Goal: Task Accomplishment & Management: Complete application form

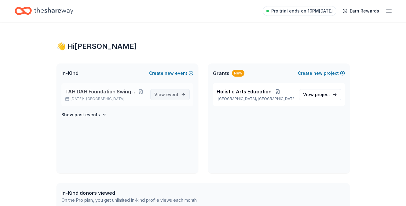
click at [169, 95] on span "event" at bounding box center [172, 94] width 12 height 5
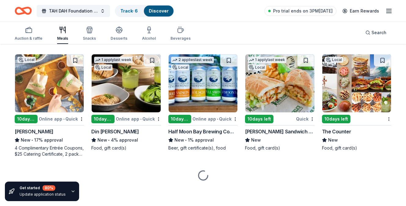
scroll to position [1805, 0]
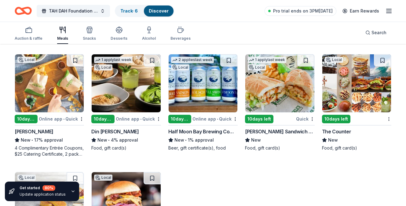
click at [25, 11] on icon "Home" at bounding box center [23, 11] width 17 height 14
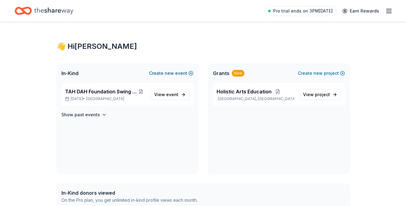
click at [182, 73] on button "Create new event" at bounding box center [171, 73] width 44 height 7
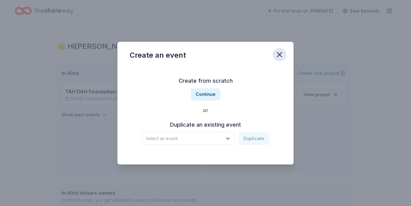
click at [277, 57] on icon "button" at bounding box center [279, 55] width 4 height 4
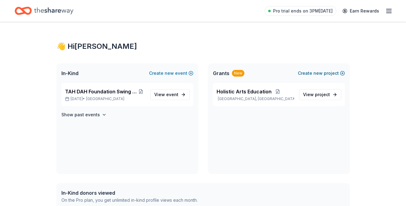
click at [316, 73] on span "new" at bounding box center [318, 73] width 9 height 7
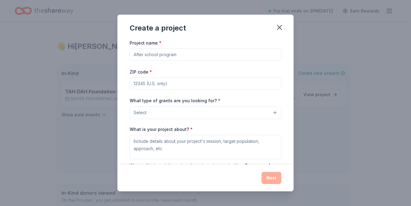
click at [182, 54] on input "Project name *" at bounding box center [206, 55] width 152 height 12
click at [152, 54] on input "[PERSON_NAME][GEOGRAPHIC_DATA]" at bounding box center [206, 55] width 152 height 12
click at [183, 53] on input "[PERSON_NAME][GEOGRAPHIC_DATA]" at bounding box center [206, 55] width 152 height 12
type input "[PERSON_NAME] Elementary 5th Grade Fundraising"
click at [180, 84] on input "ZIP code *" at bounding box center [206, 83] width 152 height 12
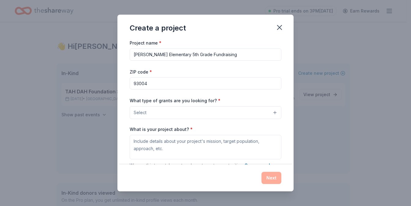
type input "93004"
click at [185, 116] on button "Select" at bounding box center [206, 112] width 152 height 13
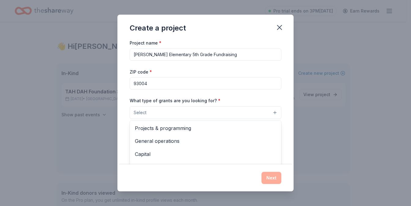
click at [279, 28] on div "Create a project Project name * [PERSON_NAME] Elementary 5th Grade Fundraising …" at bounding box center [205, 103] width 176 height 177
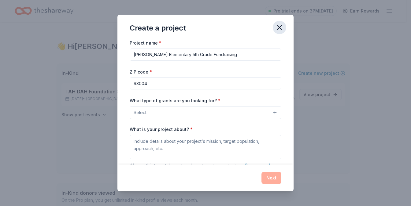
click at [279, 30] on icon "button" at bounding box center [279, 27] width 9 height 9
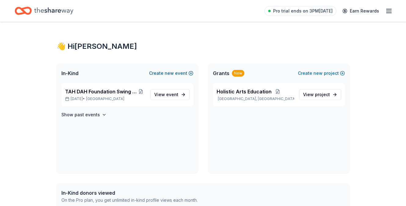
click at [158, 74] on button "Create new event" at bounding box center [171, 73] width 44 height 7
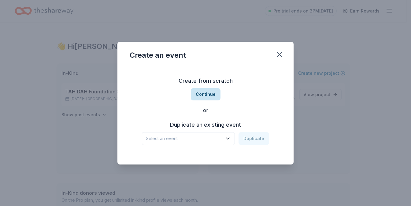
click at [201, 97] on button "Continue" at bounding box center [206, 94] width 30 height 12
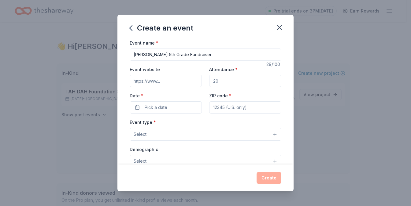
type input "[PERSON_NAME] 5th Grade Fundraiser"
click at [172, 83] on input "Event website" at bounding box center [166, 81] width 72 height 12
paste input "[URL][DOMAIN_NAME]"
type input "[URL][DOMAIN_NAME]"
click at [151, 53] on input "[PERSON_NAME] 5th Grade Fundraiser" at bounding box center [206, 55] width 152 height 12
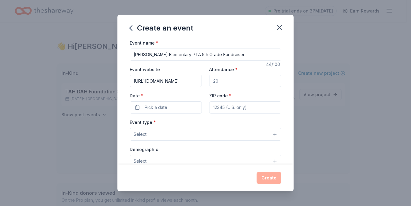
type input "[PERSON_NAME] Elementary PTA 5th Grade Fundraiser"
drag, startPoint x: 217, startPoint y: 81, endPoint x: 209, endPoint y: 81, distance: 8.6
click at [209, 81] on input "Attendance *" at bounding box center [245, 81] width 72 height 12
type input "450"
click at [172, 110] on button "Pick a date" at bounding box center [166, 108] width 72 height 12
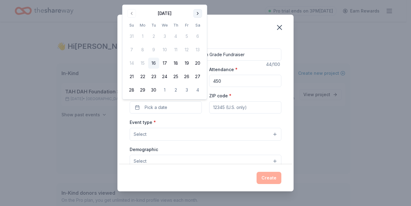
click at [198, 14] on button "Go to next month" at bounding box center [198, 13] width 9 height 9
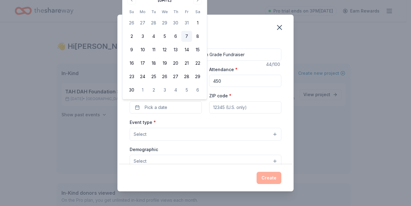
click at [187, 40] on button "7" at bounding box center [186, 36] width 11 height 11
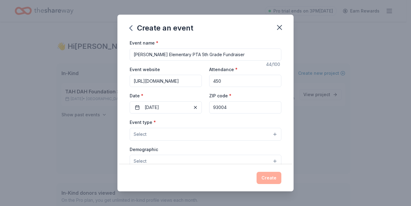
type input "93004"
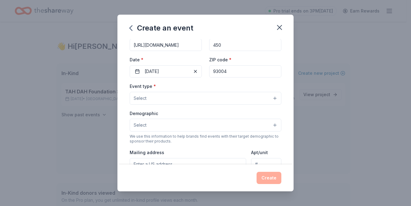
scroll to position [35, 0]
click at [213, 101] on button "Select" at bounding box center [206, 99] width 152 height 13
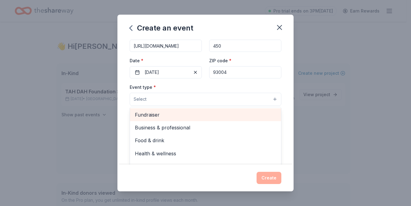
click at [198, 116] on span "Fundraiser" at bounding box center [205, 115] width 141 height 8
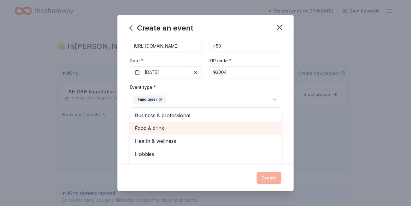
click at [190, 127] on span "Food & drink" at bounding box center [205, 128] width 141 height 8
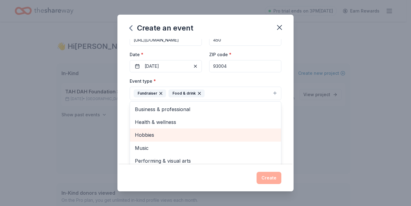
scroll to position [42, 0]
click at [236, 78] on div "Event type * Fundraiser Food & drink Business & professional Health & wellness …" at bounding box center [206, 88] width 152 height 23
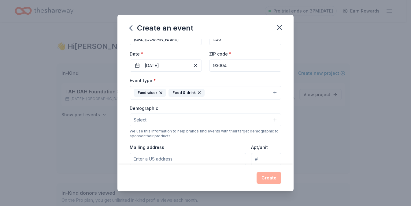
click at [200, 120] on button "Select" at bounding box center [206, 120] width 152 height 13
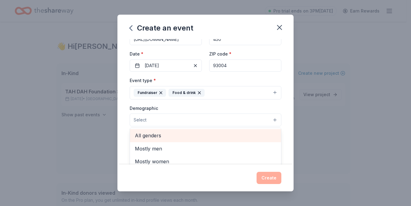
click at [185, 137] on span "All genders" at bounding box center [205, 136] width 141 height 8
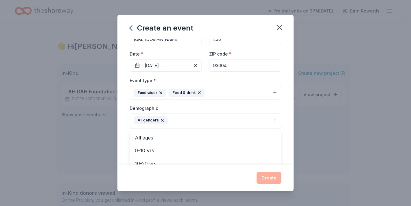
scroll to position [20, 0]
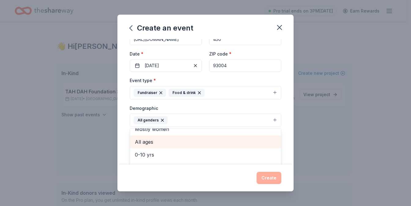
click at [167, 143] on span "All ages" at bounding box center [205, 142] width 141 height 8
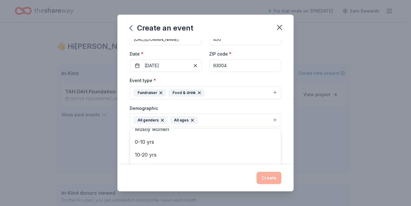
click at [187, 105] on div "Demographic All genders All ages Mostly men Mostly women 0-10 yrs 10-20 yrs 20-…" at bounding box center [206, 116] width 152 height 23
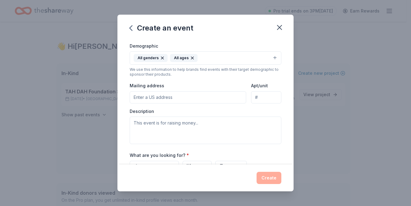
scroll to position [105, 0]
click at [189, 96] on input "Mailing address" at bounding box center [188, 97] width 117 height 12
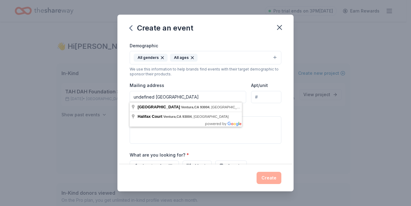
drag, startPoint x: 156, startPoint y: 96, endPoint x: 132, endPoint y: 96, distance: 24.5
click at [132, 96] on input "undefined [GEOGRAPHIC_DATA]" at bounding box center [188, 97] width 117 height 12
type input "[STREET_ADDRESS]"
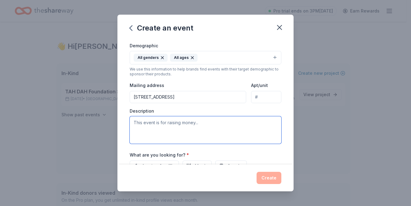
click at [169, 128] on textarea at bounding box center [206, 131] width 152 height 28
click at [165, 128] on textarea at bounding box center [206, 131] width 152 height 28
paste textarea "The [PERSON_NAME] PTA is raising funds to support 5th grade field trips and gra…"
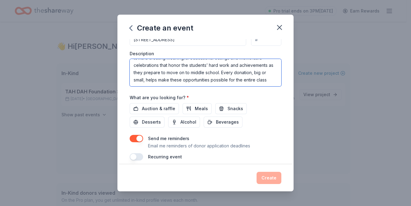
scroll to position [163, 0]
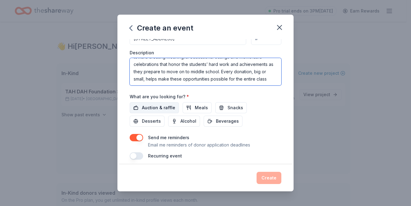
type textarea "The [PERSON_NAME] PTA is raising funds to support 5th grade field trips and gra…"
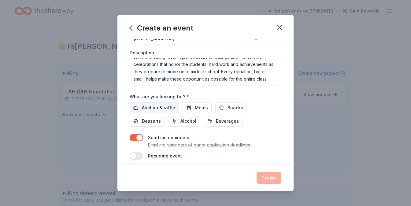
click at [168, 108] on span "Auction & raffle" at bounding box center [158, 107] width 33 height 7
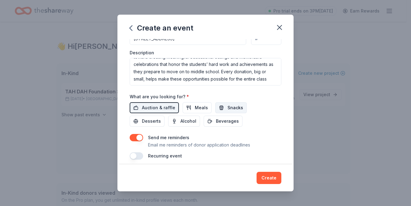
click at [228, 107] on span "Snacks" at bounding box center [236, 107] width 16 height 7
click at [139, 120] on button "Desserts" at bounding box center [147, 121] width 35 height 11
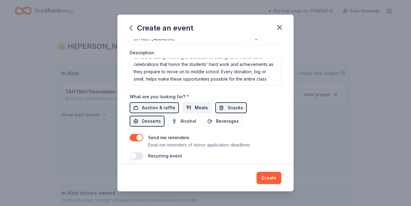
click at [186, 109] on button "Meals" at bounding box center [197, 107] width 29 height 11
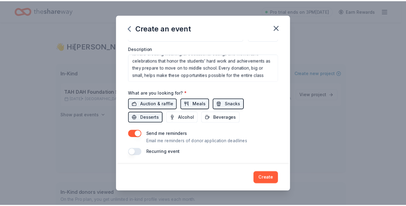
scroll to position [166, 0]
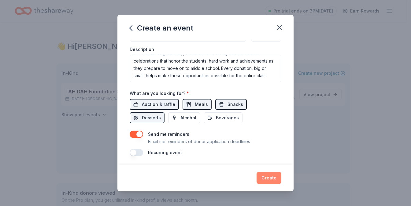
click at [269, 180] on button "Create" at bounding box center [269, 178] width 25 height 12
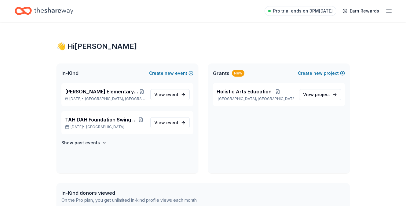
scroll to position [-2, 0]
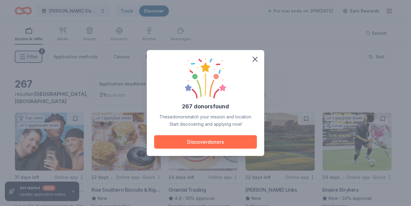
click at [224, 144] on button "Discover donors" at bounding box center [205, 141] width 103 height 13
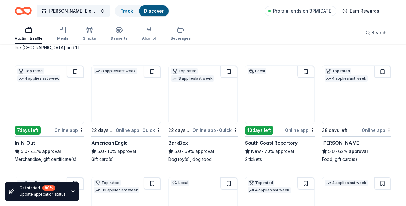
scroll to position [164, 0]
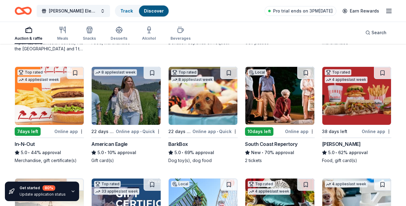
click at [53, 99] on img at bounding box center [49, 96] width 69 height 58
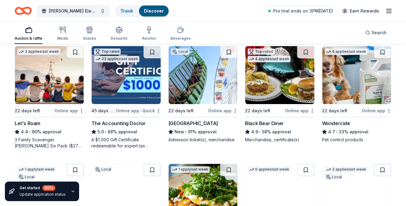
scroll to position [297, 0]
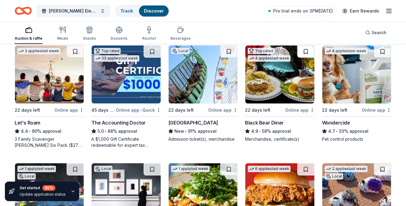
click at [312, 50] on button at bounding box center [306, 52] width 17 height 12
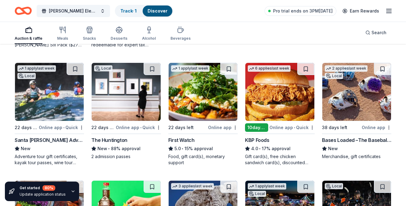
scroll to position [398, 0]
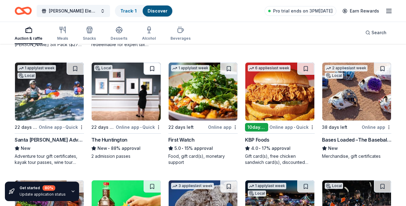
click at [153, 73] on button at bounding box center [152, 69] width 17 height 12
click at [75, 72] on button at bounding box center [75, 69] width 17 height 12
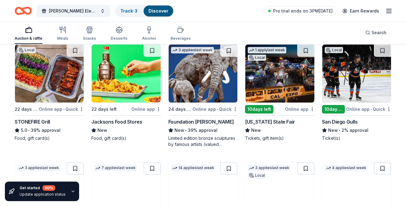
scroll to position [535, 0]
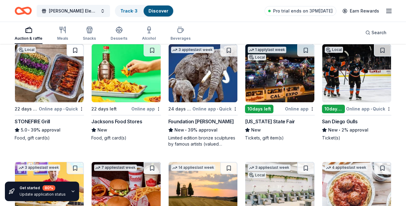
click at [75, 52] on button at bounding box center [75, 50] width 17 height 12
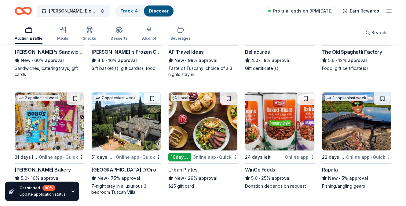
scroll to position [725, 0]
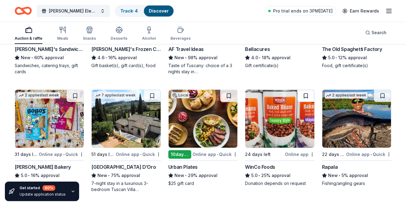
click at [305, 97] on button at bounding box center [306, 96] width 17 height 12
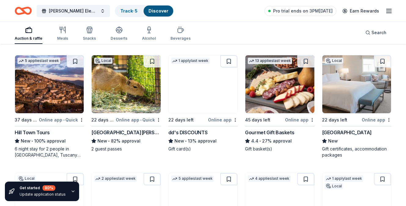
scroll to position [878, 0]
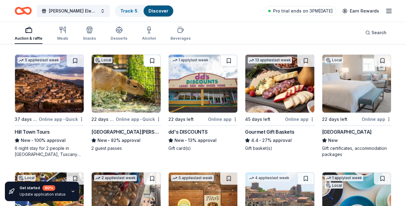
click at [150, 61] on button at bounding box center [152, 61] width 17 height 12
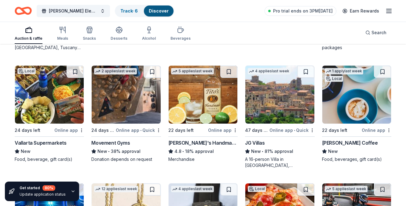
scroll to position [986, 0]
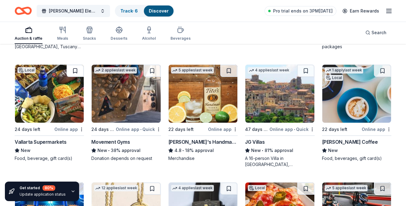
click at [73, 72] on button at bounding box center [75, 71] width 17 height 12
click at [384, 72] on button at bounding box center [382, 71] width 17 height 12
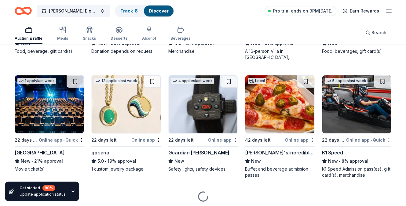
scroll to position [1099, 0]
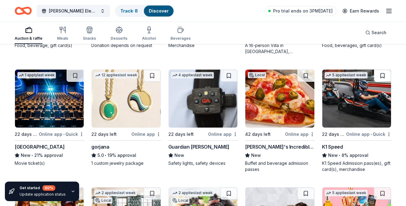
click at [382, 79] on button at bounding box center [382, 76] width 17 height 12
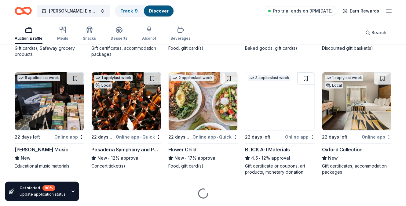
scroll to position [1339, 0]
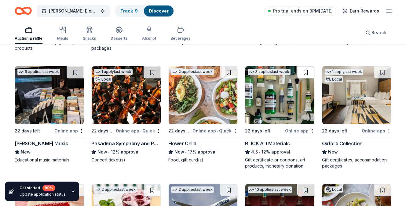
click at [307, 76] on button at bounding box center [306, 72] width 17 height 12
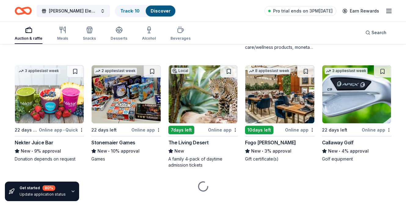
scroll to position [1812, 0]
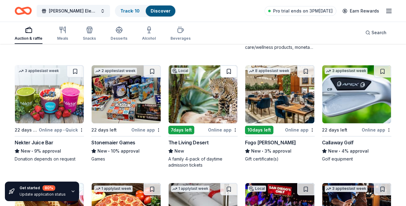
click at [230, 71] on button at bounding box center [228, 71] width 17 height 12
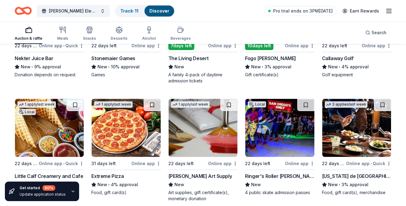
scroll to position [1910, 0]
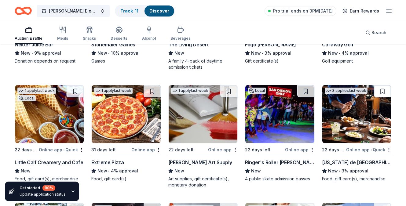
click at [385, 87] on button at bounding box center [382, 91] width 17 height 12
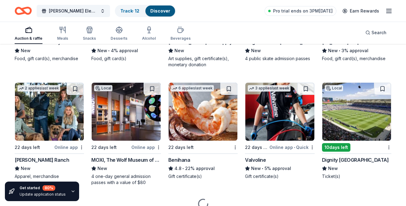
scroll to position [2032, 0]
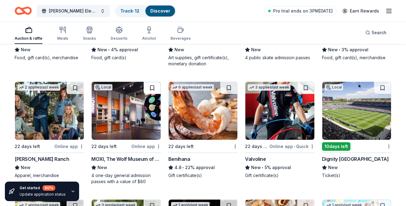
click at [154, 85] on button at bounding box center [152, 88] width 17 height 12
click at [383, 89] on button at bounding box center [382, 88] width 17 height 12
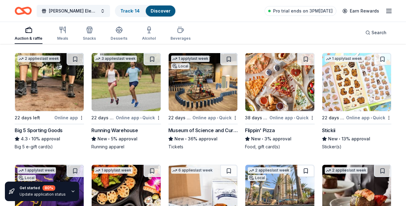
scroll to position [2178, 0]
click at [77, 61] on button at bounding box center [75, 59] width 17 height 12
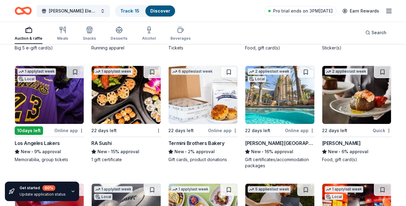
scroll to position [2277, 0]
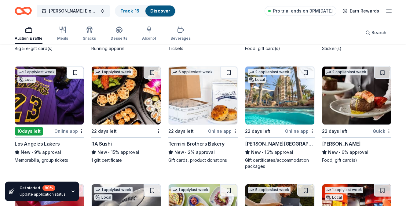
click at [74, 72] on button at bounding box center [75, 73] width 17 height 12
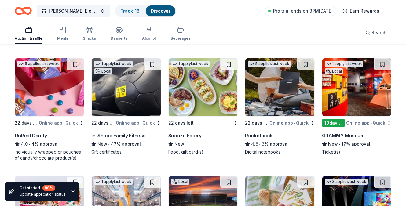
scroll to position [2404, 0]
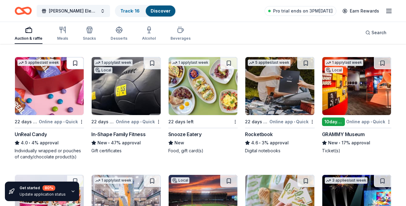
click at [81, 63] on button at bounding box center [75, 63] width 17 height 12
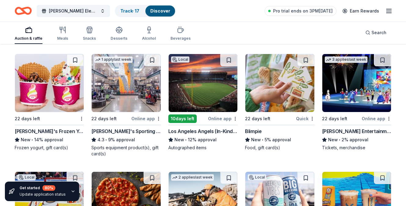
scroll to position [2523, 0]
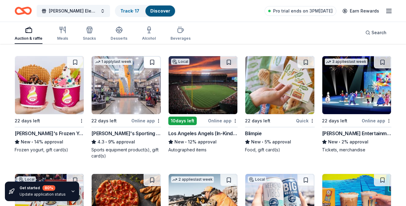
click at [154, 62] on button at bounding box center [152, 62] width 17 height 12
click at [75, 61] on button at bounding box center [75, 62] width 17 height 12
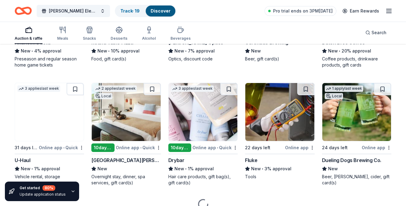
scroll to position [2732, 0]
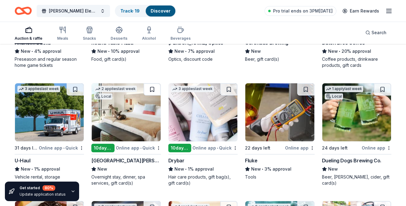
click at [153, 94] on button at bounding box center [152, 89] width 17 height 12
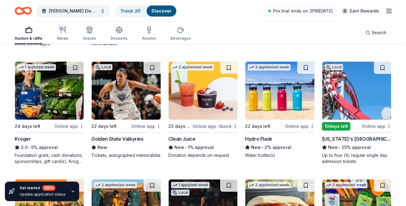
scroll to position [3108, 0]
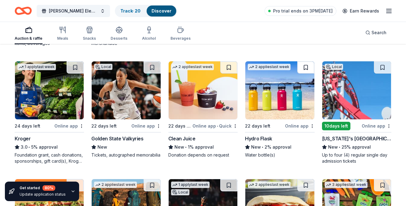
click at [304, 67] on button at bounding box center [306, 67] width 17 height 12
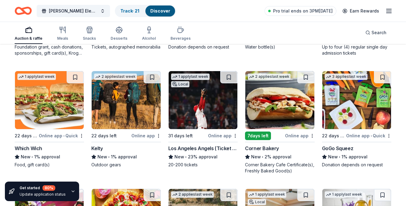
scroll to position [3217, 0]
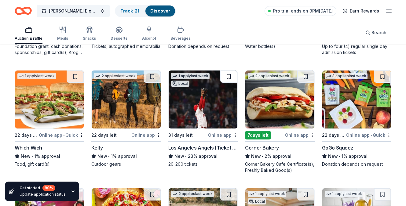
click at [229, 72] on button at bounding box center [228, 77] width 17 height 12
click at [380, 77] on button at bounding box center [382, 77] width 17 height 12
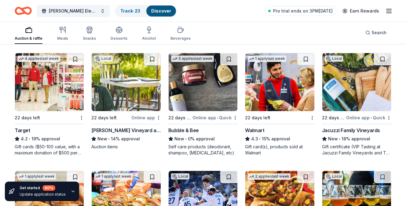
scroll to position [3469, 0]
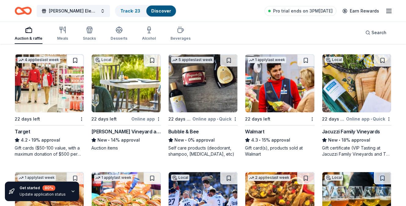
click at [76, 58] on button at bounding box center [75, 60] width 17 height 12
click at [304, 63] on button at bounding box center [306, 60] width 17 height 12
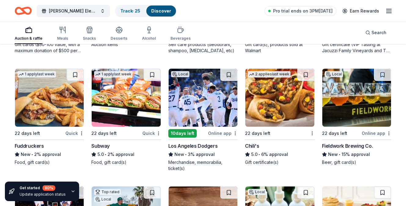
scroll to position [3580, 0]
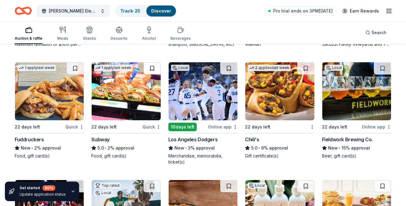
click at [152, 67] on button at bounding box center [152, 68] width 17 height 12
click at [232, 69] on button at bounding box center [228, 68] width 17 height 12
click at [305, 68] on button at bounding box center [306, 68] width 17 height 12
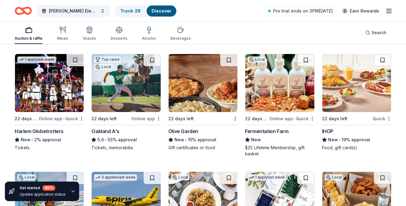
scroll to position [3706, 0]
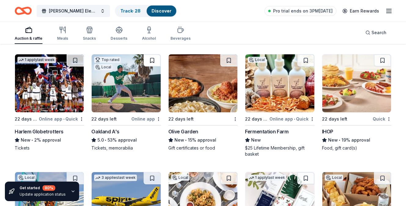
click at [152, 58] on button at bounding box center [152, 60] width 17 height 12
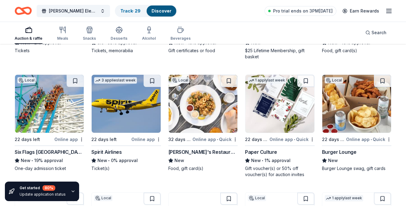
scroll to position [3802, 0]
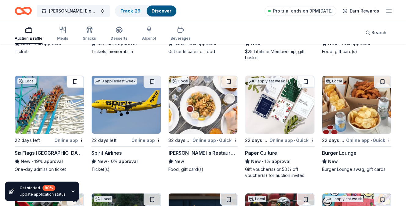
click at [77, 82] on button at bounding box center [75, 82] width 17 height 12
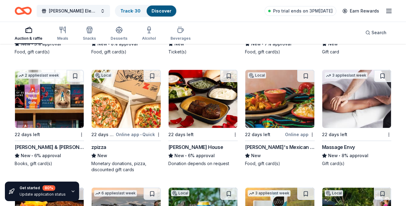
scroll to position [4377, 0]
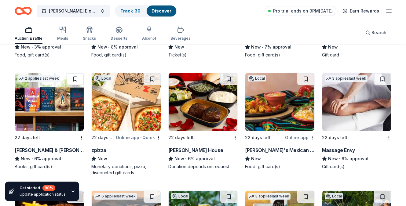
click at [76, 79] on button at bounding box center [75, 79] width 17 height 12
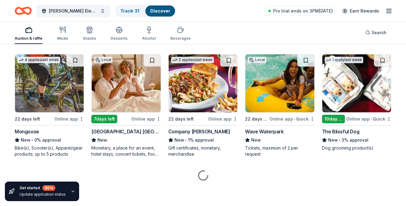
scroll to position [4632, 0]
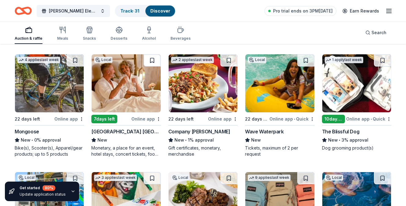
click at [154, 61] on button at bounding box center [152, 60] width 17 height 12
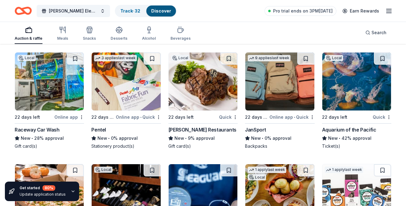
scroll to position [4751, 0]
click at [306, 61] on button at bounding box center [306, 59] width 17 height 12
click at [228, 60] on button at bounding box center [228, 59] width 17 height 12
click at [152, 60] on button at bounding box center [152, 59] width 17 height 12
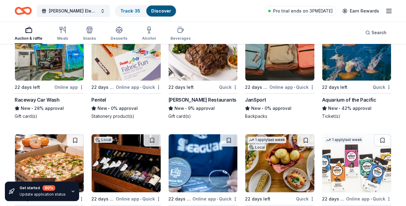
scroll to position [4757, 0]
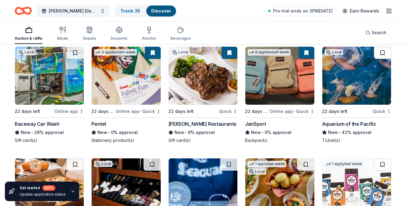
click at [385, 54] on button at bounding box center [382, 53] width 17 height 12
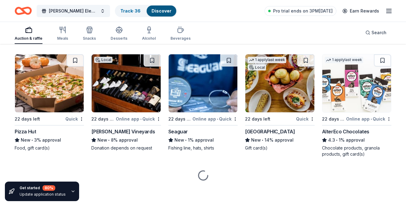
scroll to position [4862, 0]
click at [386, 60] on button at bounding box center [382, 60] width 17 height 12
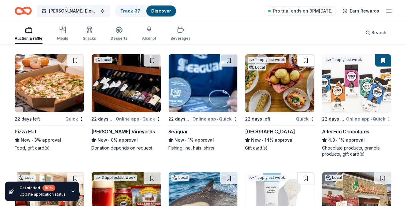
click at [306, 61] on button at bounding box center [306, 60] width 17 height 12
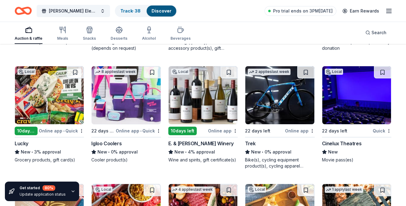
scroll to position [5204, 0]
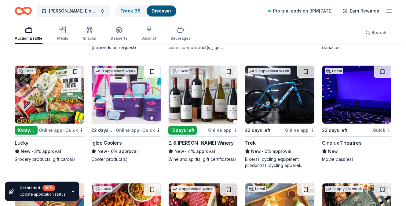
click at [150, 69] on button at bounding box center [152, 72] width 17 height 12
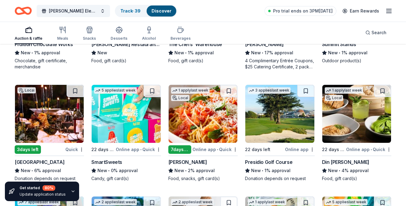
scroll to position [5433, 0]
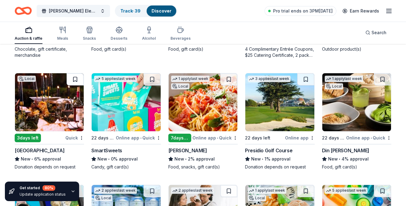
click at [74, 77] on button at bounding box center [75, 79] width 17 height 12
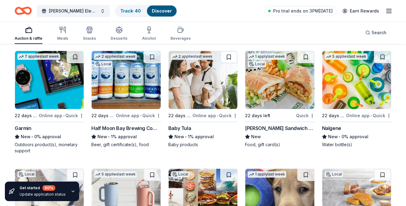
scroll to position [5566, 0]
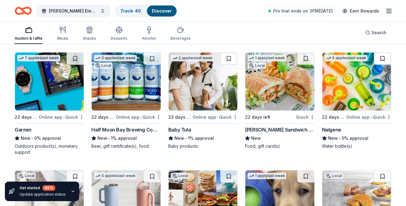
click at [382, 60] on button at bounding box center [382, 59] width 17 height 12
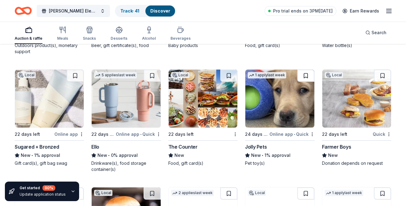
scroll to position [5667, 0]
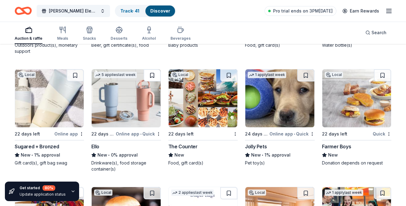
click at [153, 74] on button at bounding box center [152, 75] width 17 height 12
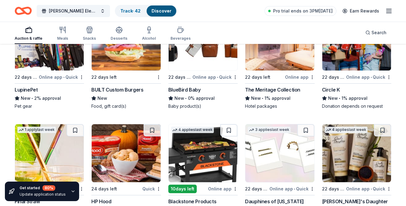
scroll to position [5907, 0]
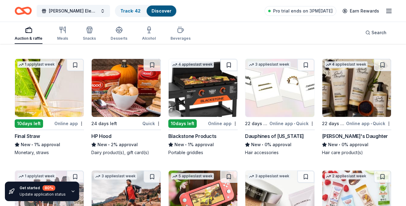
click at [229, 65] on button at bounding box center [228, 65] width 17 height 12
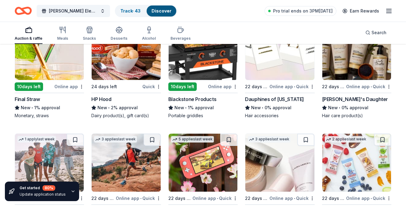
scroll to position [6017, 0]
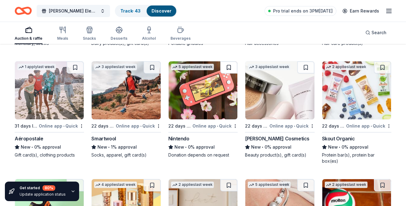
click at [232, 67] on button at bounding box center [228, 67] width 17 height 12
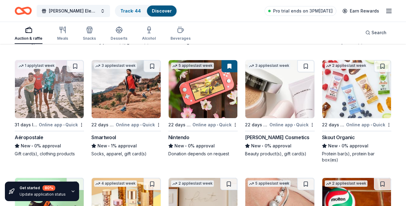
scroll to position [6011, 0]
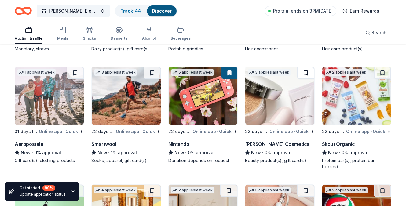
click at [309, 74] on button at bounding box center [306, 73] width 17 height 12
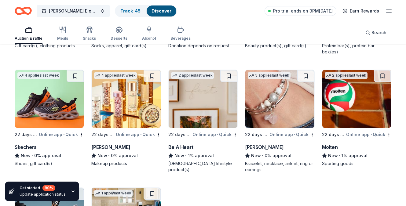
scroll to position [6125, 0]
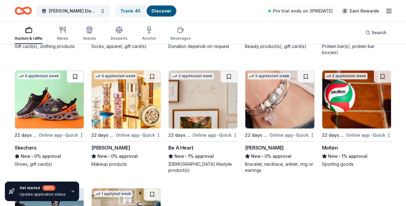
click at [76, 73] on button at bounding box center [75, 77] width 17 height 12
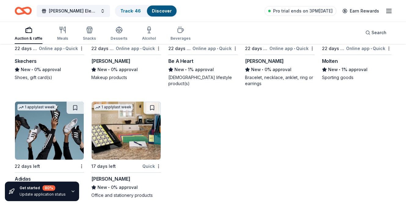
scroll to position [6211, 0]
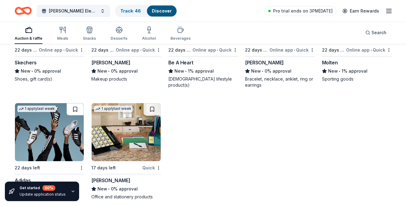
click at [73, 103] on button at bounding box center [75, 109] width 17 height 12
click at [151, 103] on button at bounding box center [152, 109] width 17 height 12
click at [137, 8] on link "Track · 48" at bounding box center [130, 10] width 20 height 5
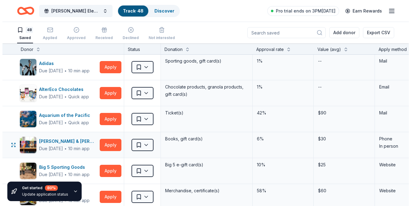
scroll to position [0, 0]
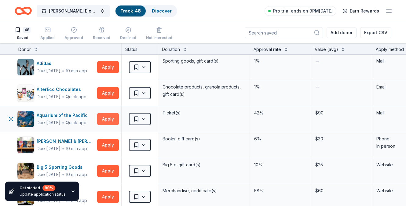
click at [105, 123] on button "Apply" at bounding box center [108, 119] width 22 height 12
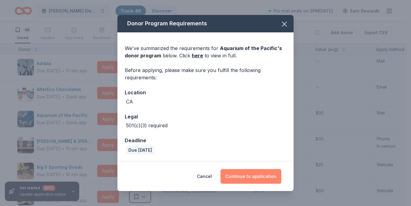
click at [245, 176] on button "Continue to application" at bounding box center [250, 176] width 61 height 15
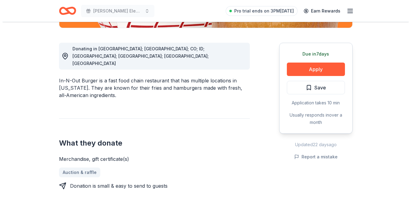
scroll to position [158, 0]
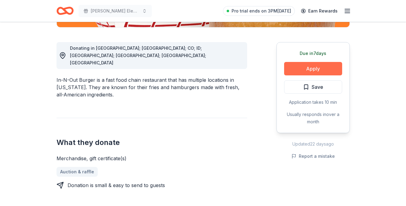
click at [315, 64] on button "Apply" at bounding box center [313, 68] width 58 height 13
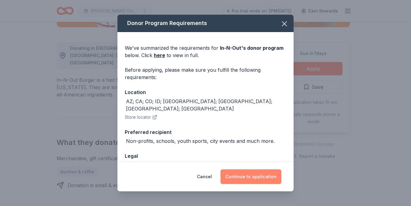
click at [237, 180] on button "Continue to application" at bounding box center [250, 177] width 61 height 15
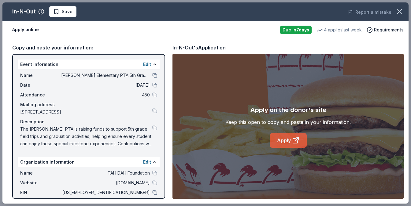
click at [290, 145] on link "Apply" at bounding box center [288, 140] width 37 height 15
